Goal: Transaction & Acquisition: Purchase product/service

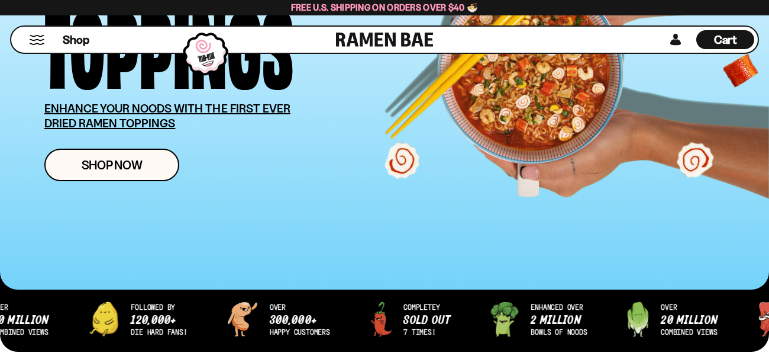
scroll to position [218, 0]
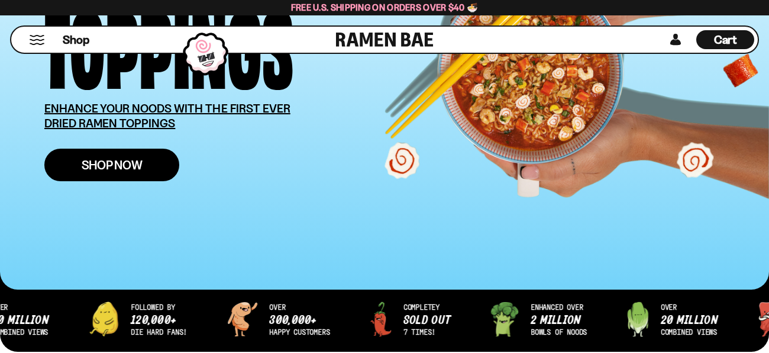
click at [131, 163] on span "Shop Now" at bounding box center [112, 165] width 61 height 12
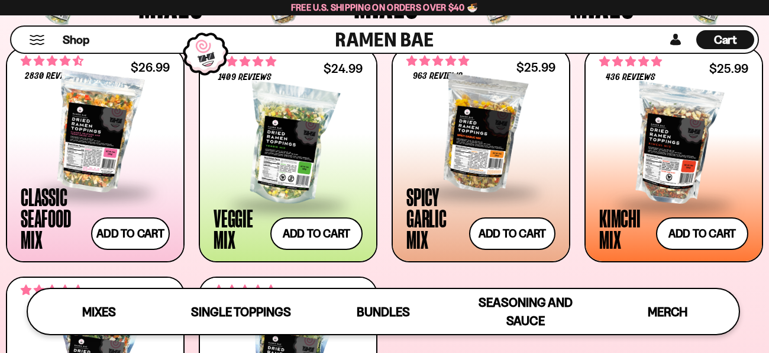
scroll to position [428, 0]
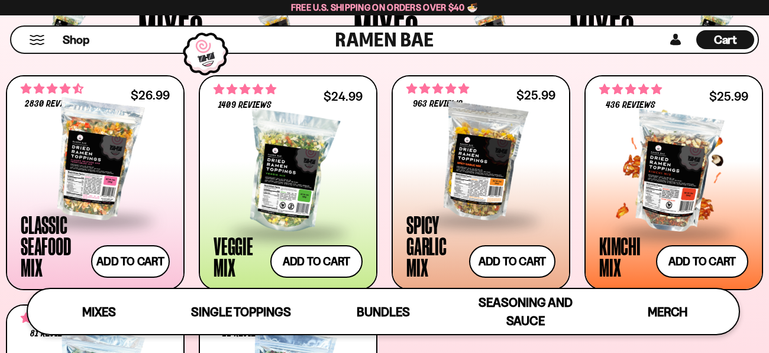
click at [636, 142] on div at bounding box center [673, 172] width 149 height 118
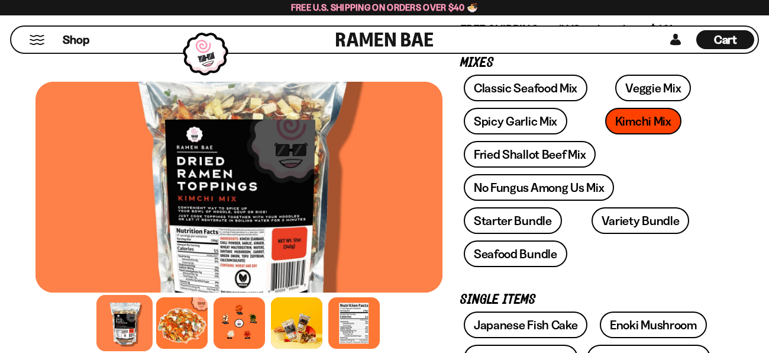
scroll to position [191, 0]
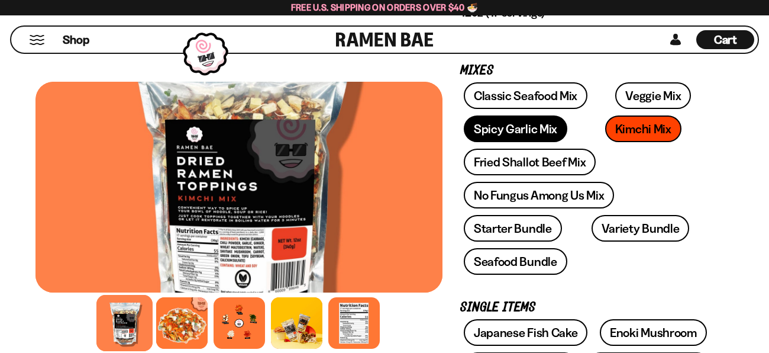
click at [507, 126] on link "Spicy Garlic Mix" at bounding box center [516, 128] width 104 height 27
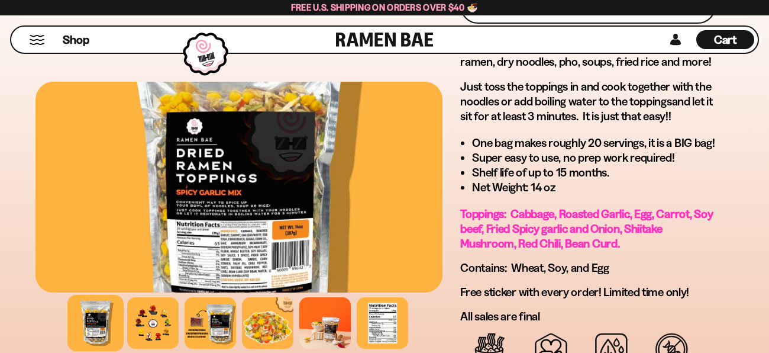
scroll to position [812, 0]
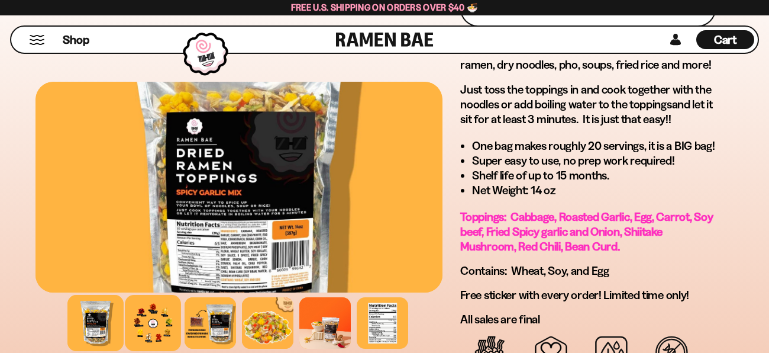
click at [154, 320] on div at bounding box center [153, 323] width 56 height 56
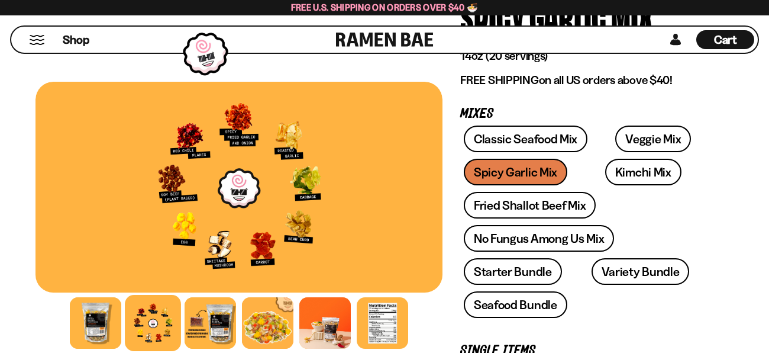
scroll to position [159, 0]
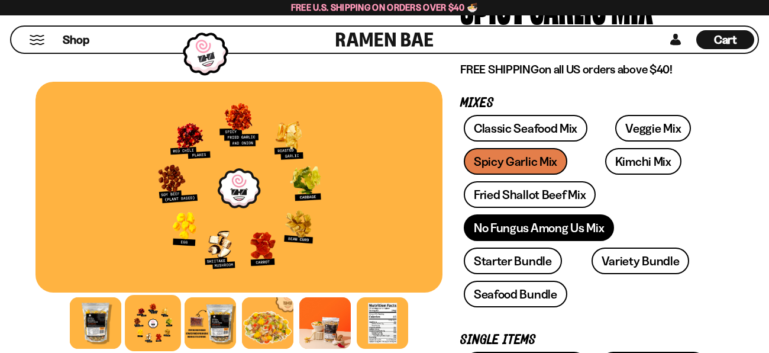
click at [549, 227] on link "No Fungus Among Us Mix" at bounding box center [539, 227] width 150 height 27
